Goal: Information Seeking & Learning: Learn about a topic

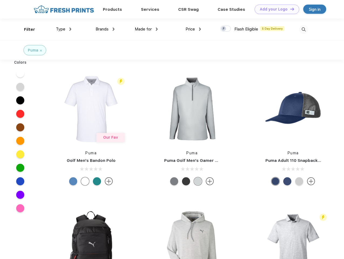
click at [274, 9] on link "Add your Logo Design Tool" at bounding box center [276, 9] width 44 height 9
click at [0, 0] on div "Design Tool" at bounding box center [0, 0] width 0 height 0
click at [289, 9] on link "Add your Logo Design Tool" at bounding box center [276, 9] width 44 height 9
click at [26, 29] on div "Filter" at bounding box center [29, 29] width 11 height 6
click at [64, 29] on span "Type" at bounding box center [60, 29] width 9 height 5
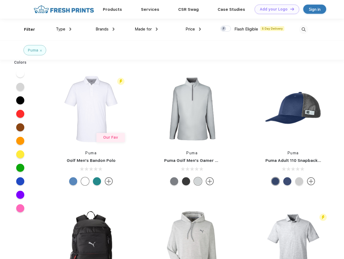
click at [105, 29] on span "Brands" at bounding box center [101, 29] width 13 height 5
click at [146, 29] on span "Made for" at bounding box center [143, 29] width 17 height 5
click at [193, 29] on span "Price" at bounding box center [189, 29] width 9 height 5
click at [225, 29] on div at bounding box center [225, 29] width 11 height 6
click at [224, 29] on input "checkbox" at bounding box center [222, 27] width 4 height 4
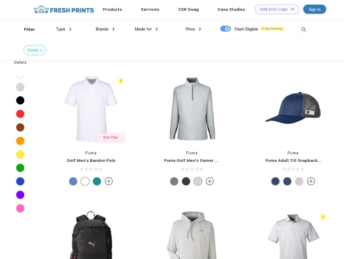
click at [303, 29] on img at bounding box center [303, 29] width 9 height 9
